Goal: Task Accomplishment & Management: Use online tool/utility

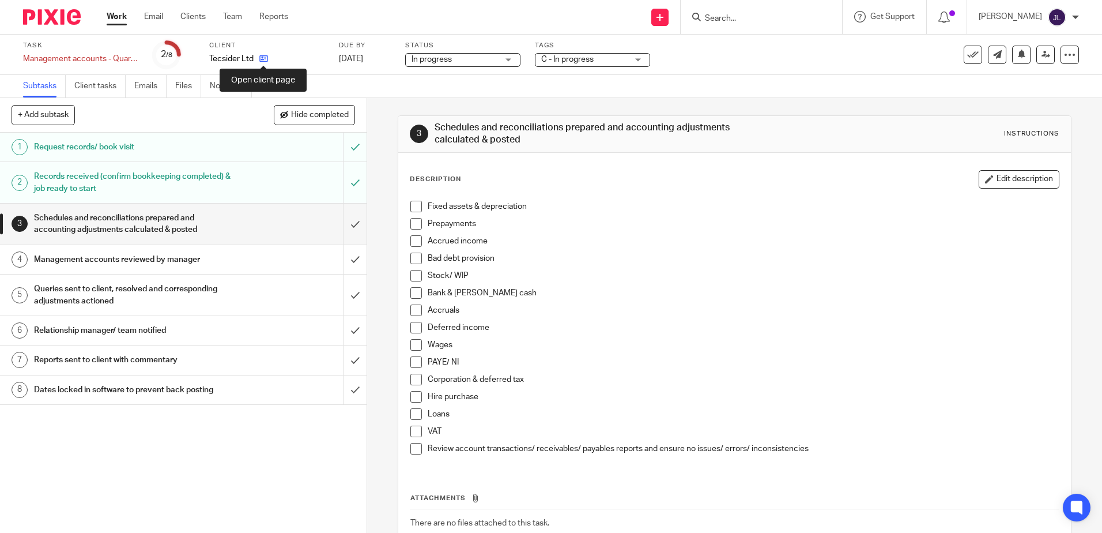
click at [263, 59] on icon at bounding box center [263, 58] width 9 height 9
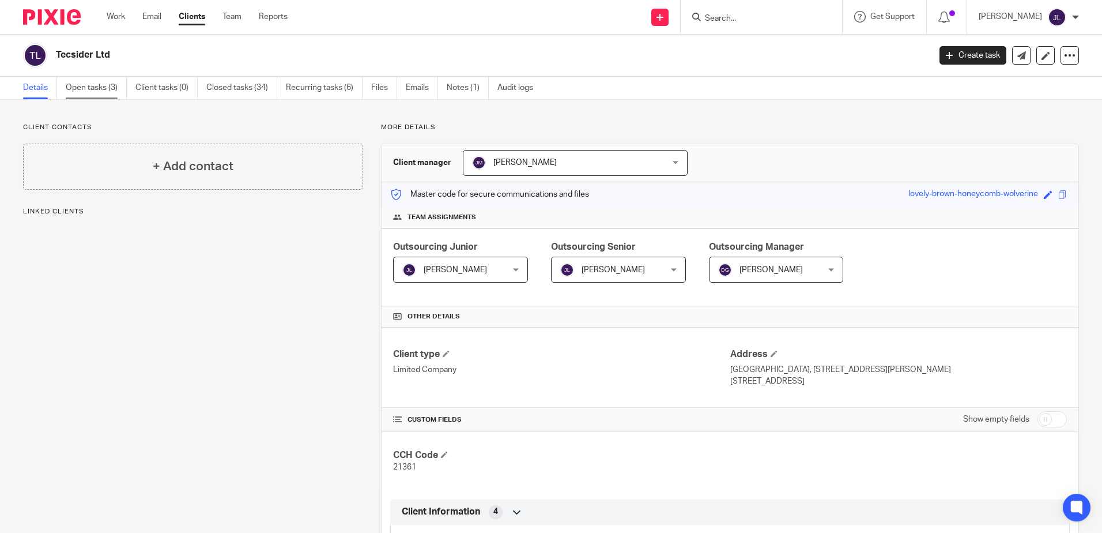
click at [105, 85] on link "Open tasks (3)" at bounding box center [96, 88] width 61 height 22
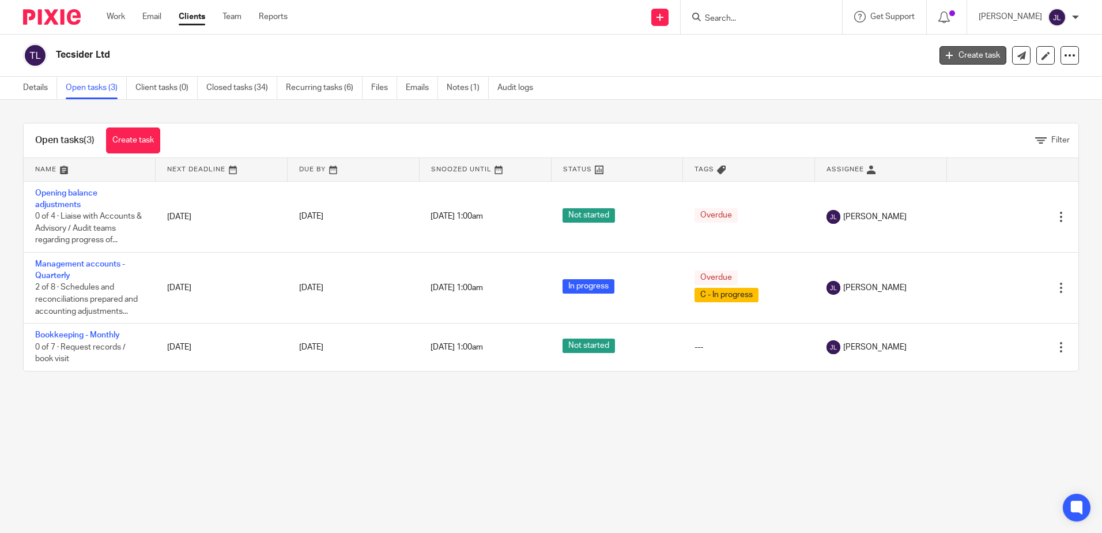
click at [962, 52] on link "Create task" at bounding box center [972, 55] width 67 height 18
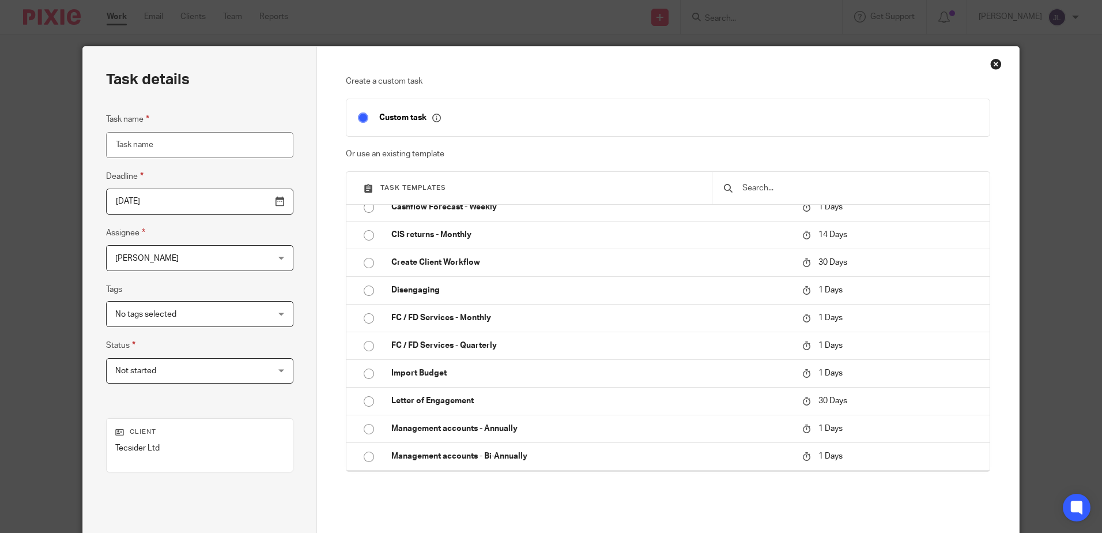
click at [982, 63] on div "Create a custom task Custom task Or use an existing template Task templates Bil…" at bounding box center [667, 321] width 701 height 549
click at [990, 63] on div "Close this dialog window" at bounding box center [996, 64] width 12 height 12
